Goal: Task Accomplishment & Management: Use online tool/utility

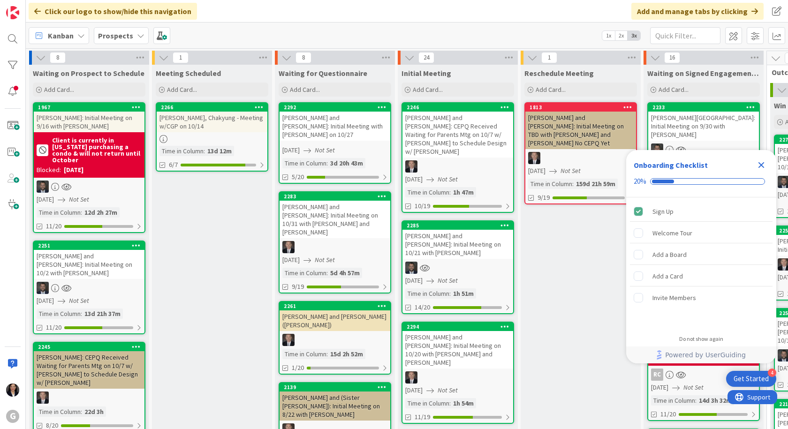
click at [767, 160] on div "Close Checklist" at bounding box center [761, 165] width 15 height 15
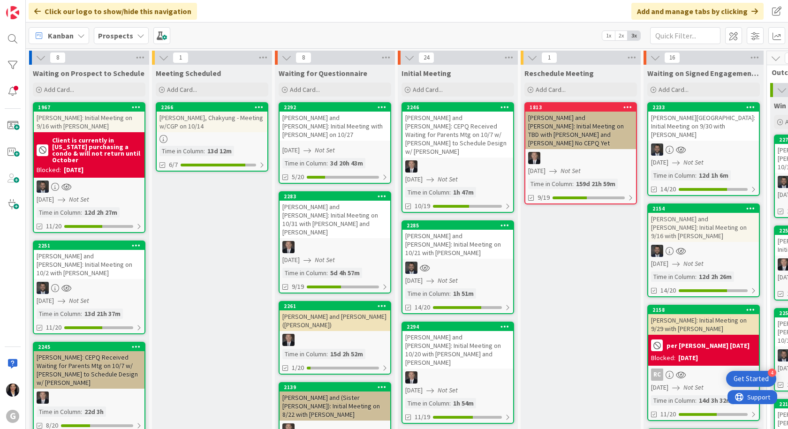
click at [130, 40] on div "Prospects" at bounding box center [121, 35] width 55 height 17
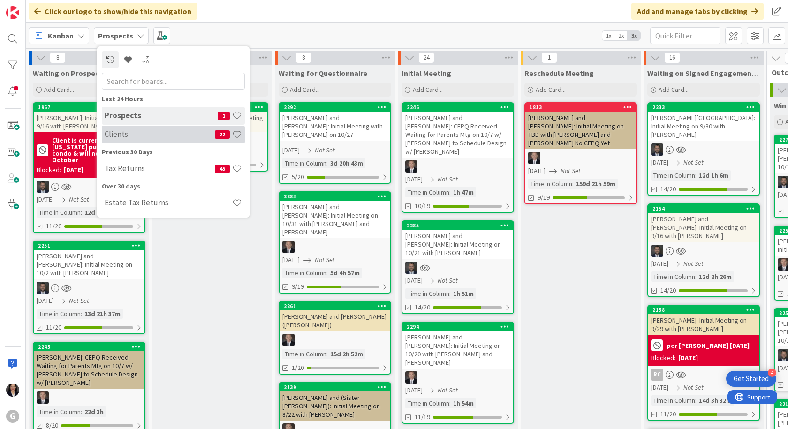
click at [123, 134] on h4 "Clients" at bounding box center [160, 133] width 110 height 9
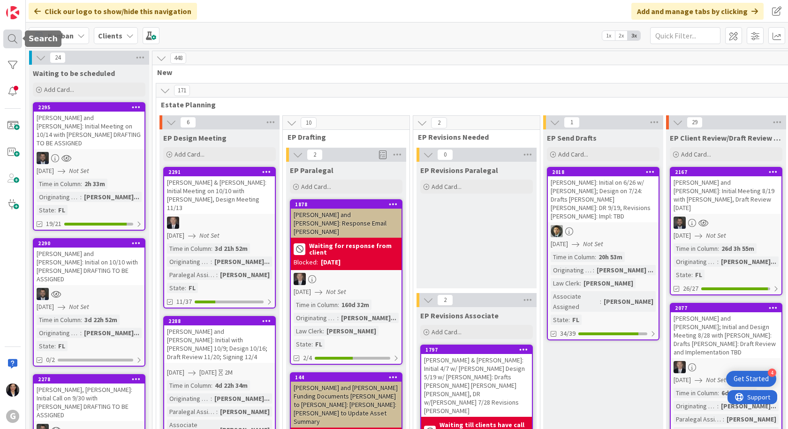
click at [14, 38] on div at bounding box center [12, 39] width 19 height 19
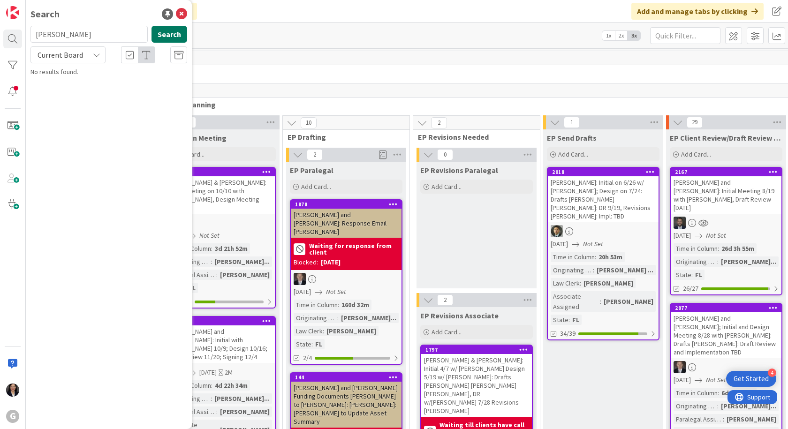
type input "collins"
click at [168, 30] on button "Search" at bounding box center [169, 34] width 36 height 17
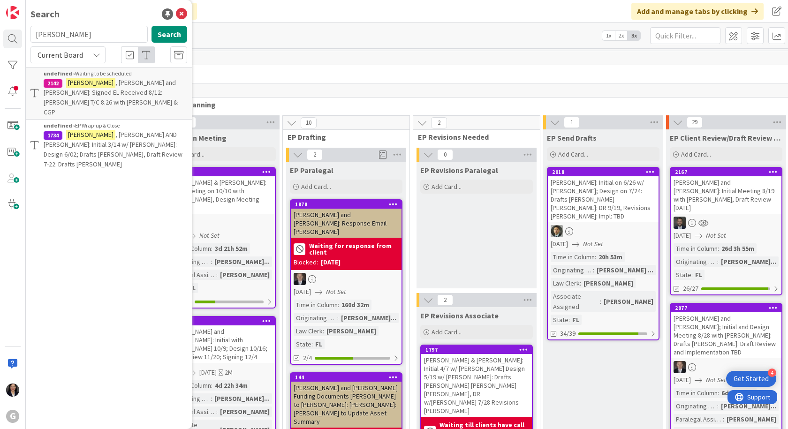
click at [121, 133] on span ", David AND Stephanie: Initial 3/14 w/ Jonas: Design 6/02; Drafts Paul Chris Jo…" at bounding box center [113, 149] width 139 height 38
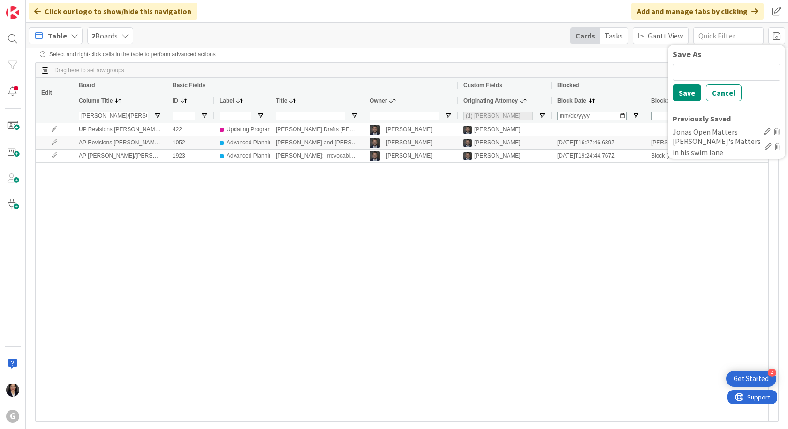
click at [60, 37] on span "Table" at bounding box center [57, 35] width 19 height 11
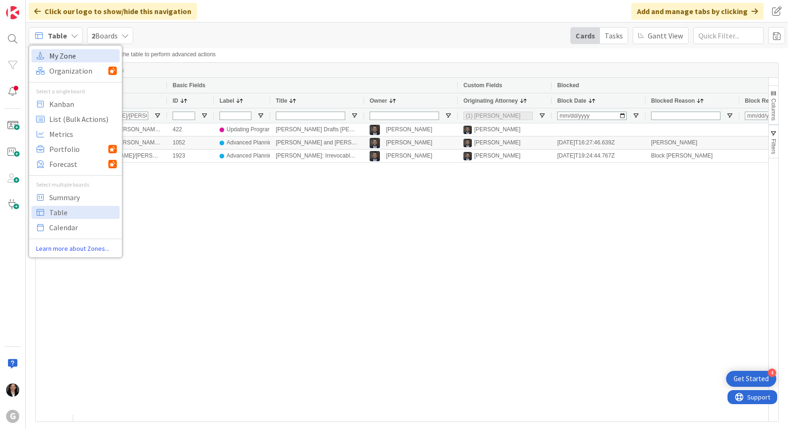
click at [62, 55] on span "My Zone" at bounding box center [83, 56] width 68 height 14
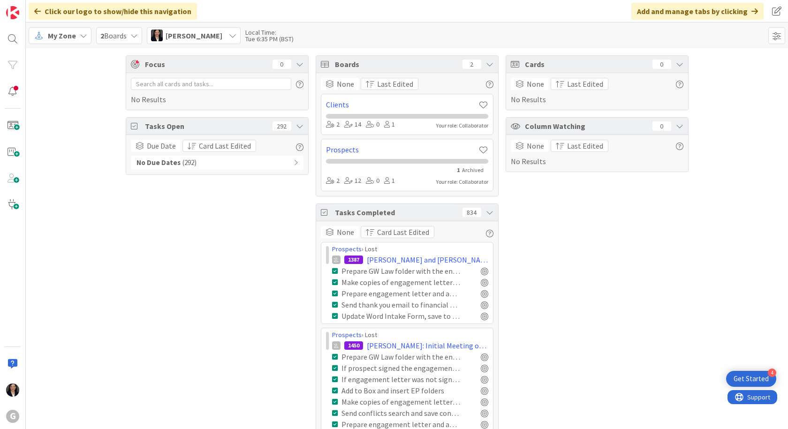
click at [58, 38] on span "My Zone" at bounding box center [62, 35] width 28 height 11
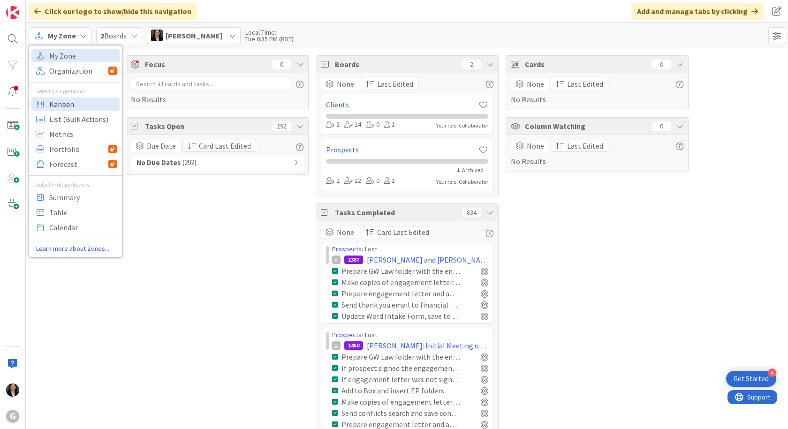
click at [66, 102] on span "Kanban" at bounding box center [83, 104] width 68 height 14
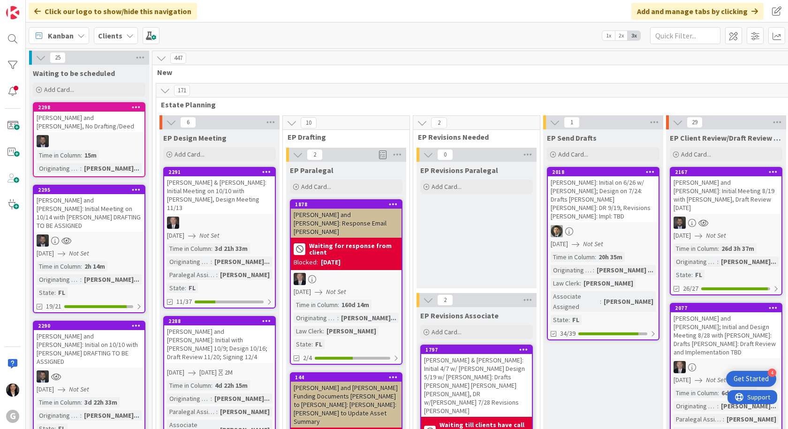
click at [60, 201] on div "Luzzi, Richard and Rebecca: Initial Meeting on 10/14 with Jonas DRAFTING TO BE …" at bounding box center [89, 213] width 111 height 38
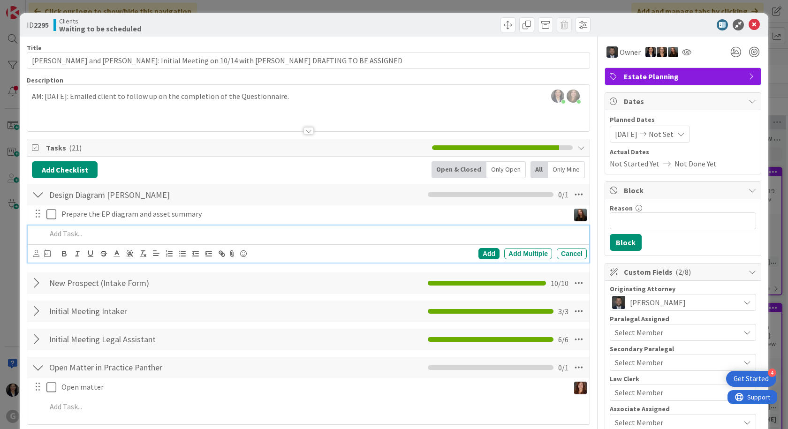
click at [67, 236] on p at bounding box center [314, 233] width 536 height 11
click at [46, 254] on icon at bounding box center [47, 253] width 7 height 8
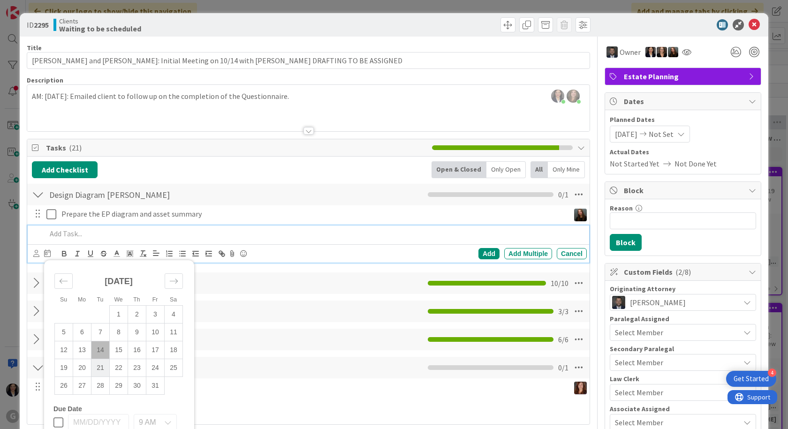
click at [102, 369] on td "21" at bounding box center [100, 368] width 18 height 18
type input "[DATE]"
click at [478, 254] on div "Add" at bounding box center [488, 253] width 21 height 11
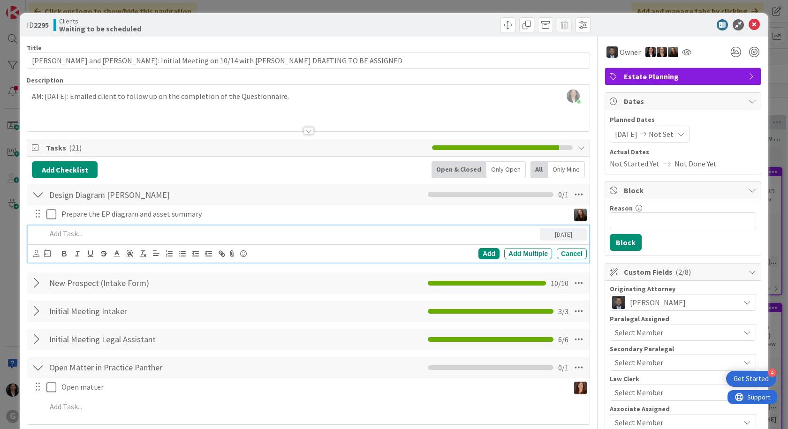
click at [159, 233] on p at bounding box center [291, 233] width 490 height 11
click at [73, 229] on p at bounding box center [291, 233] width 490 height 11
click at [10, 18] on div "ID 2295 Clients Waiting to be scheduled Title 89 / 128 Luzzi, Richard and Rebec…" at bounding box center [394, 214] width 788 height 429
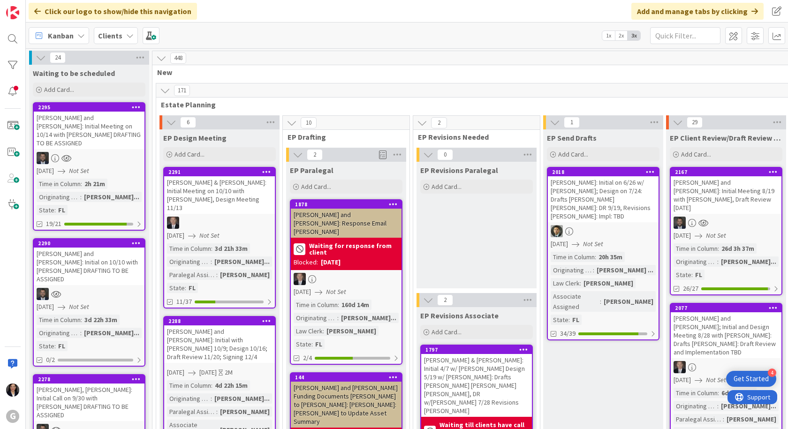
click at [85, 126] on div "Luzzi, Richard and Rebecca: Initial Meeting on 10/14 with Jonas DRAFTING TO BE …" at bounding box center [89, 131] width 111 height 38
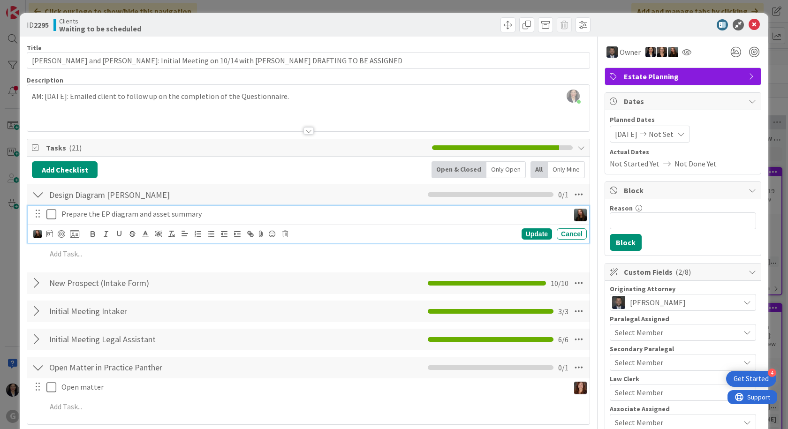
click at [92, 212] on p "Prepare the EP diagram and asset summary" at bounding box center [313, 214] width 504 height 11
click at [50, 235] on icon at bounding box center [49, 234] width 7 height 8
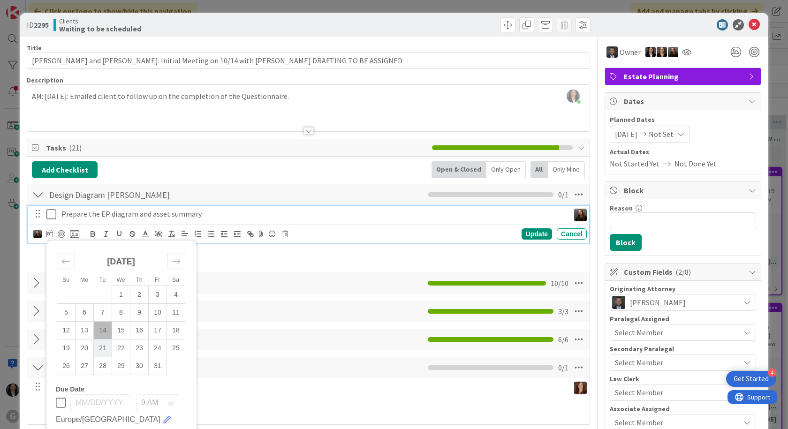
click at [98, 347] on td "21" at bounding box center [103, 348] width 18 height 18
type input "[DATE]"
click at [529, 233] on div "Update" at bounding box center [536, 233] width 30 height 11
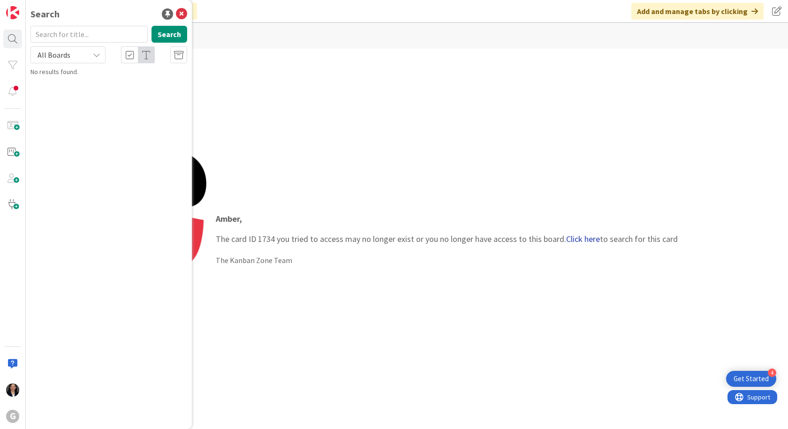
click at [579, 234] on link "Click here" at bounding box center [583, 239] width 34 height 11
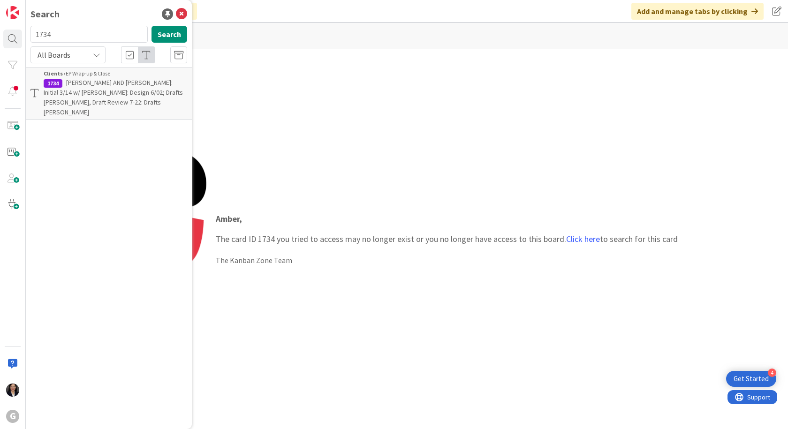
click at [123, 89] on span "[PERSON_NAME] AND [PERSON_NAME]: Initial 3/14 w/ [PERSON_NAME]: Design 6/02; Dr…" at bounding box center [113, 97] width 139 height 38
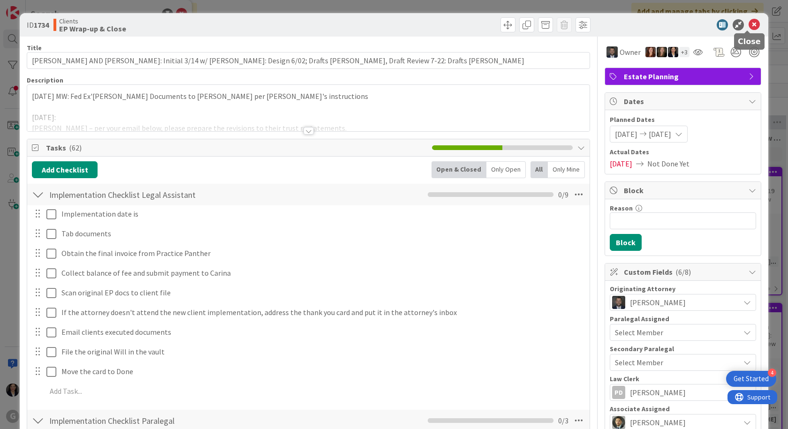
click at [748, 21] on icon at bounding box center [753, 24] width 11 height 11
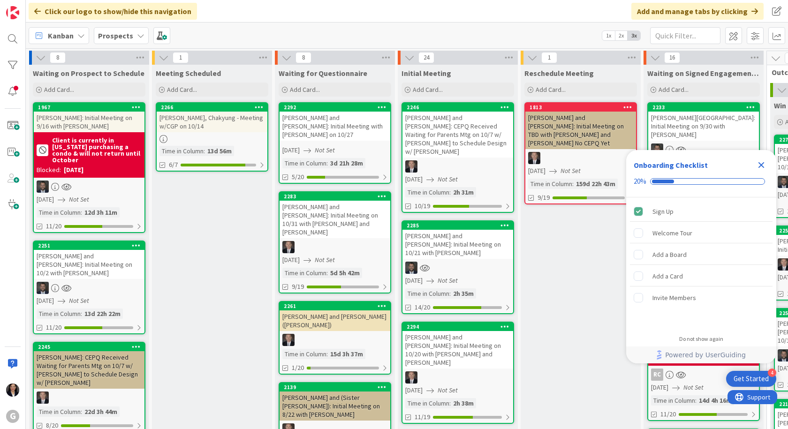
click at [761, 165] on icon "Close Checklist" at bounding box center [761, 165] width 6 height 6
